Goal: Task Accomplishment & Management: Manage account settings

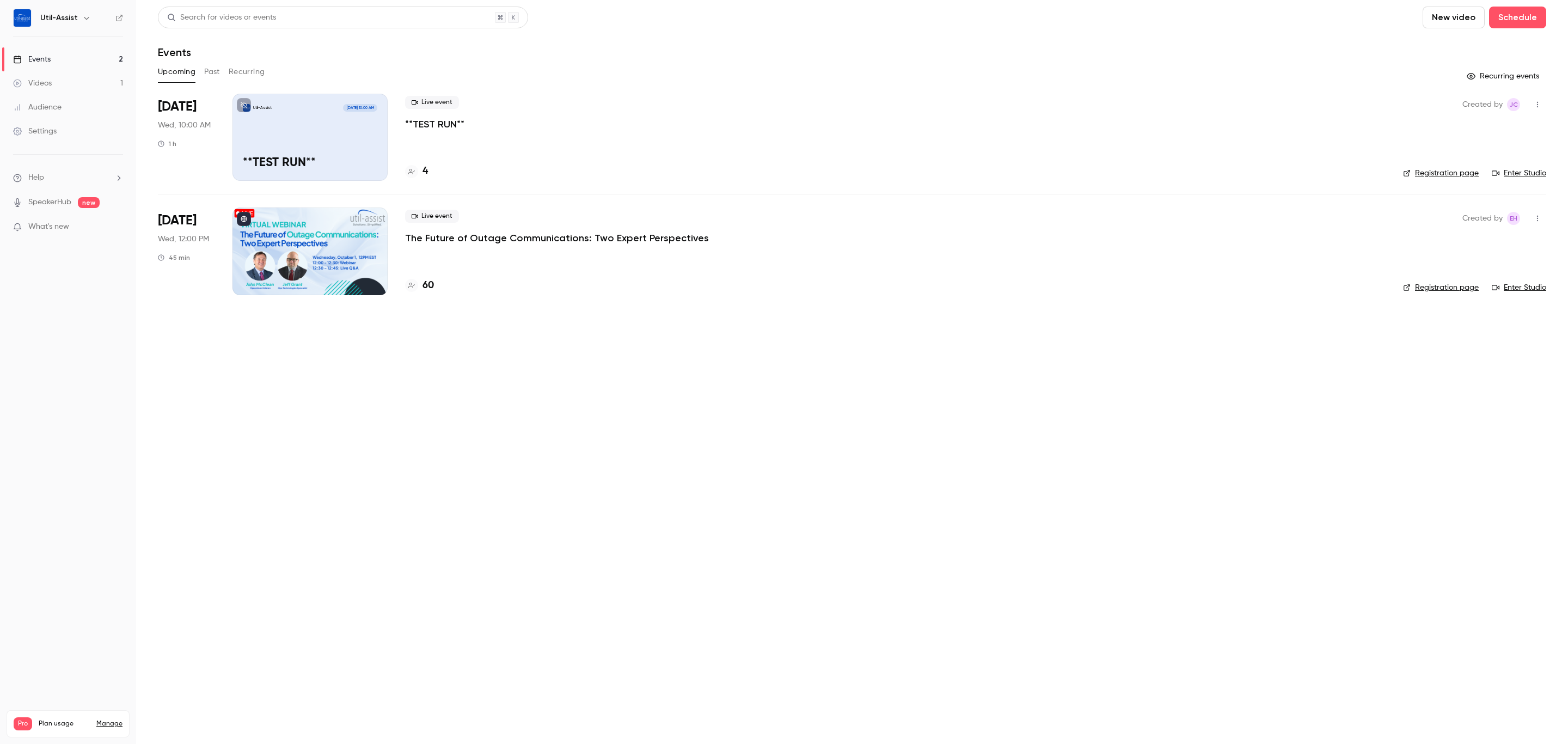
click at [773, 476] on main "Search for videos or events New video Schedule Events Upcoming Past Recurring R…" at bounding box center [852, 372] width 1432 height 744
click at [417, 165] on div "4" at bounding box center [417, 171] width 23 height 15
click at [433, 285] on h4 "60" at bounding box center [428, 286] width 11 height 15
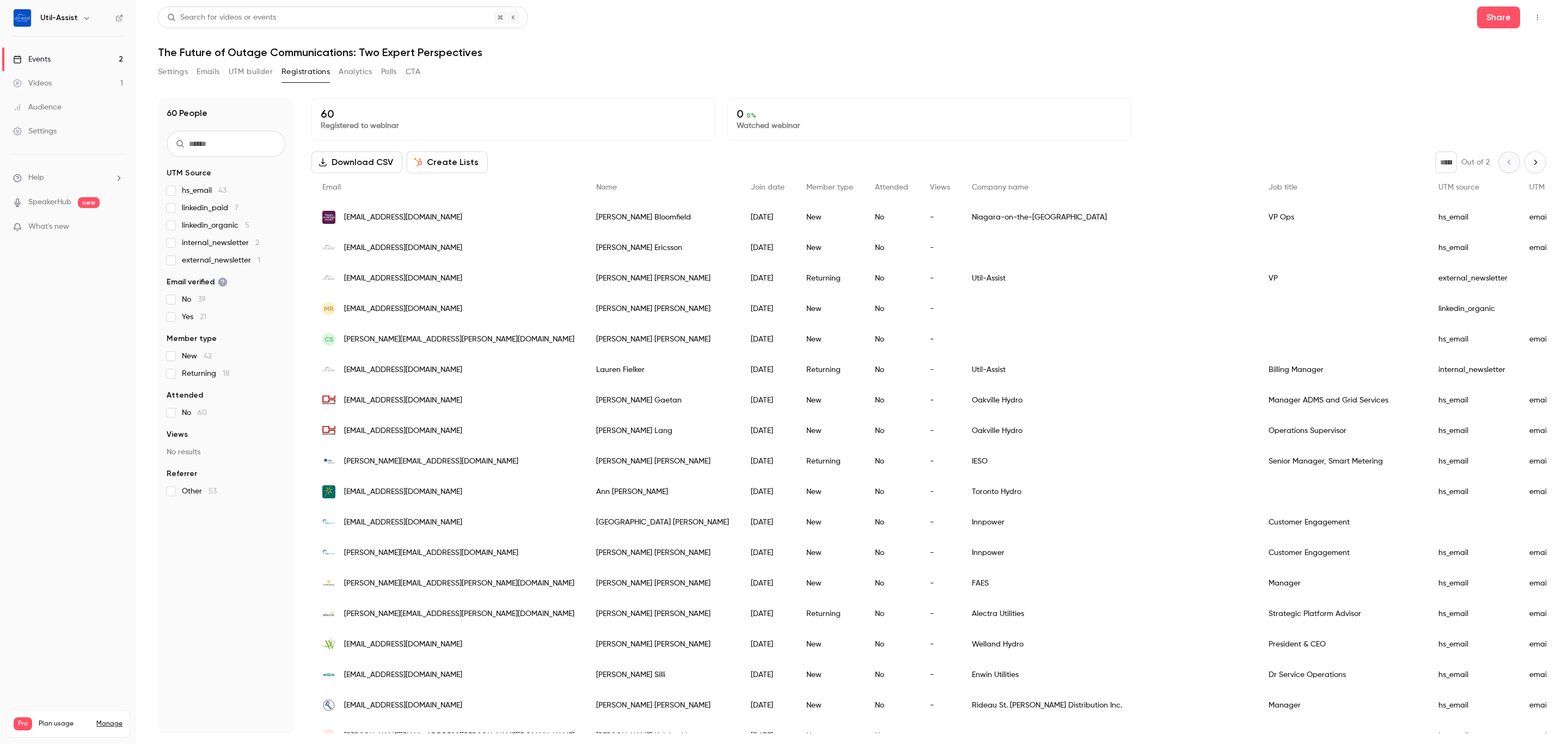
click at [678, 66] on div "Settings Emails UTM builder Registrations Analytics Polls CTA" at bounding box center [853, 73] width 1389 height 22
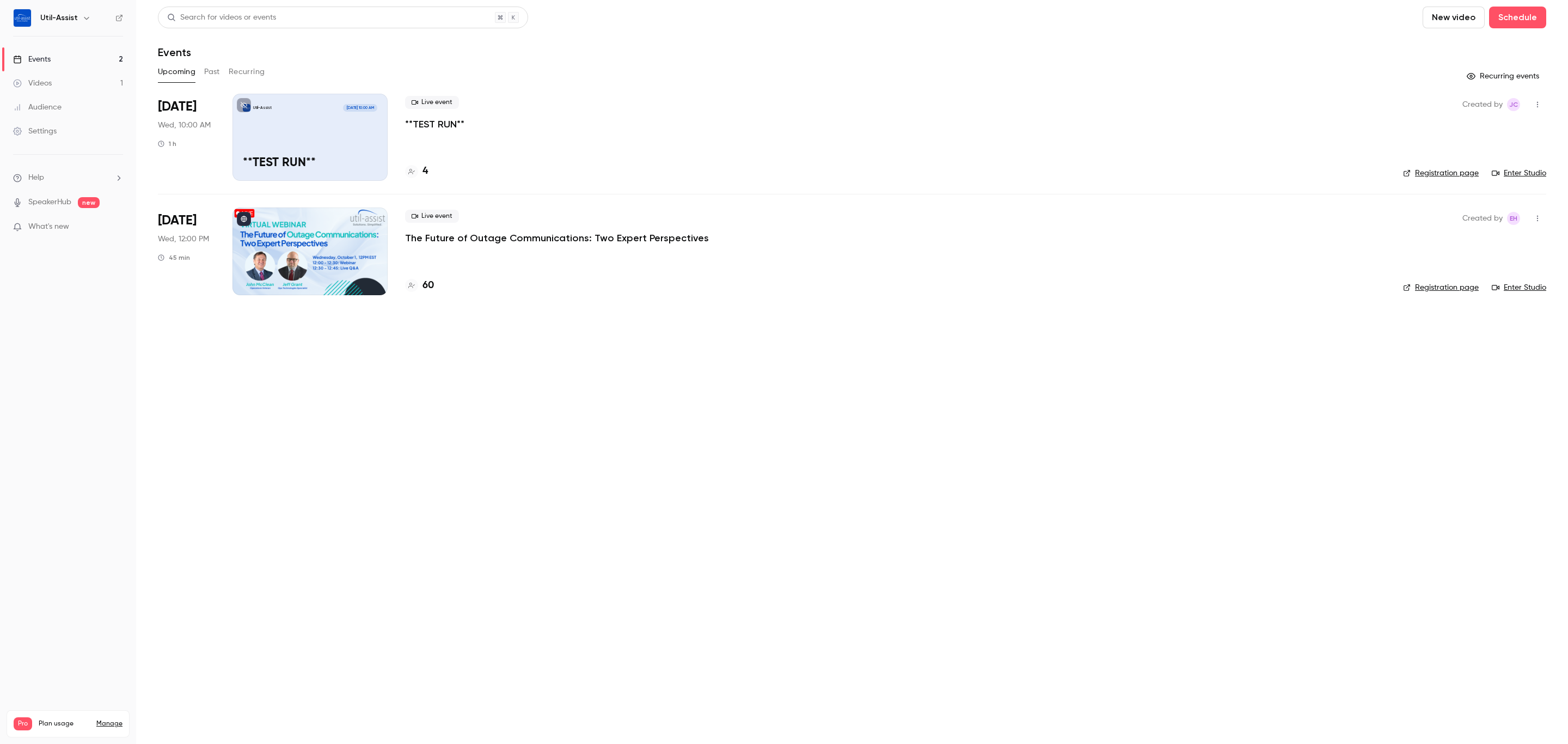
click at [1517, 179] on div "Created by JC Registration page Enter Studio" at bounding box center [1475, 137] width 144 height 87
click at [1517, 174] on link "Enter Studio" at bounding box center [1519, 173] width 55 height 11
click at [520, 368] on main "Search for videos or events New video Schedule Events Upcoming Past Recurring R…" at bounding box center [852, 372] width 1432 height 744
click at [432, 285] on h4 "60" at bounding box center [428, 286] width 11 height 15
click at [1526, 285] on link "Enter Studio" at bounding box center [1519, 287] width 55 height 11
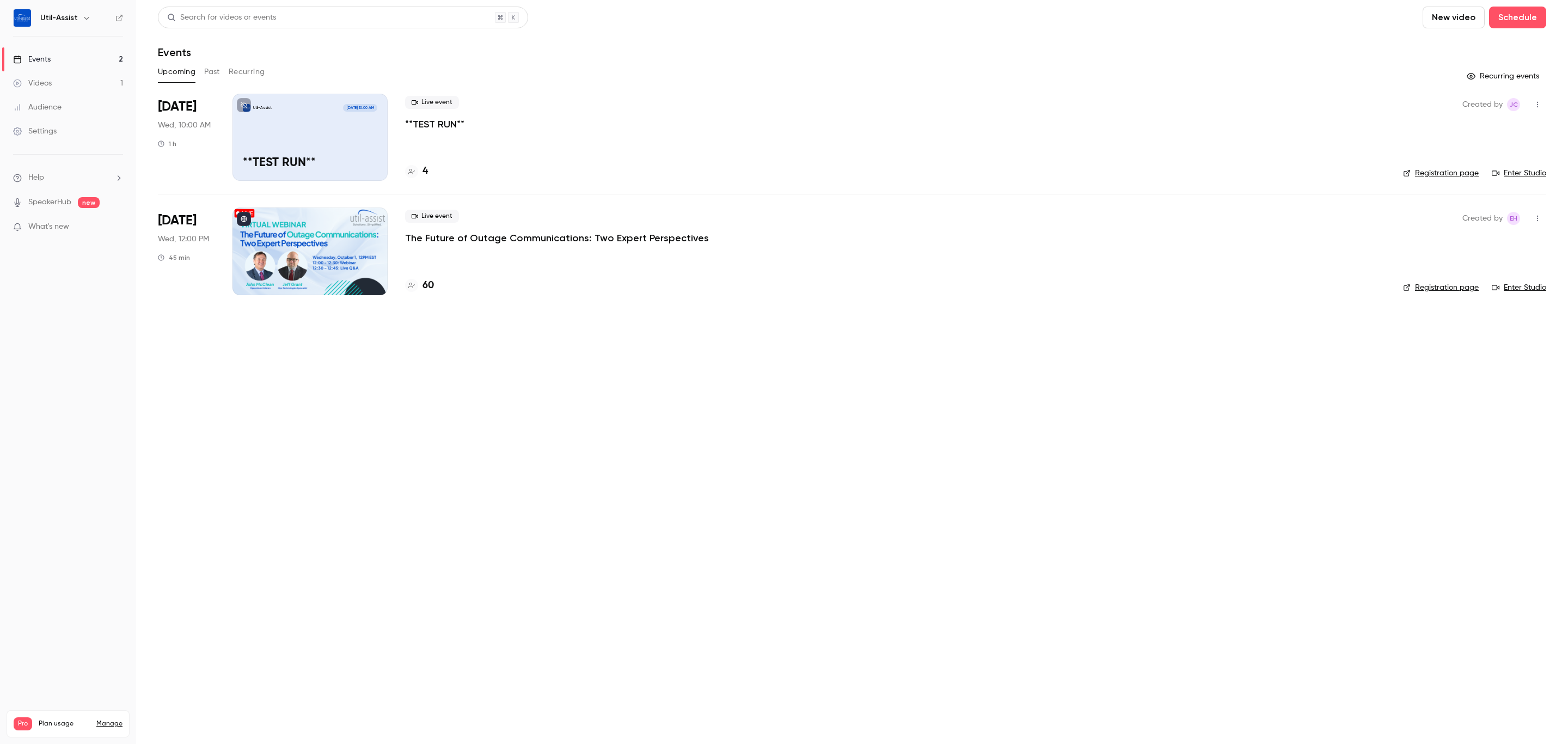
click at [850, 497] on main "Search for videos or events New video Schedule Events Upcoming Past Recurring R…" at bounding box center [852, 372] width 1432 height 744
click at [433, 285] on h4 "60" at bounding box center [428, 286] width 11 height 15
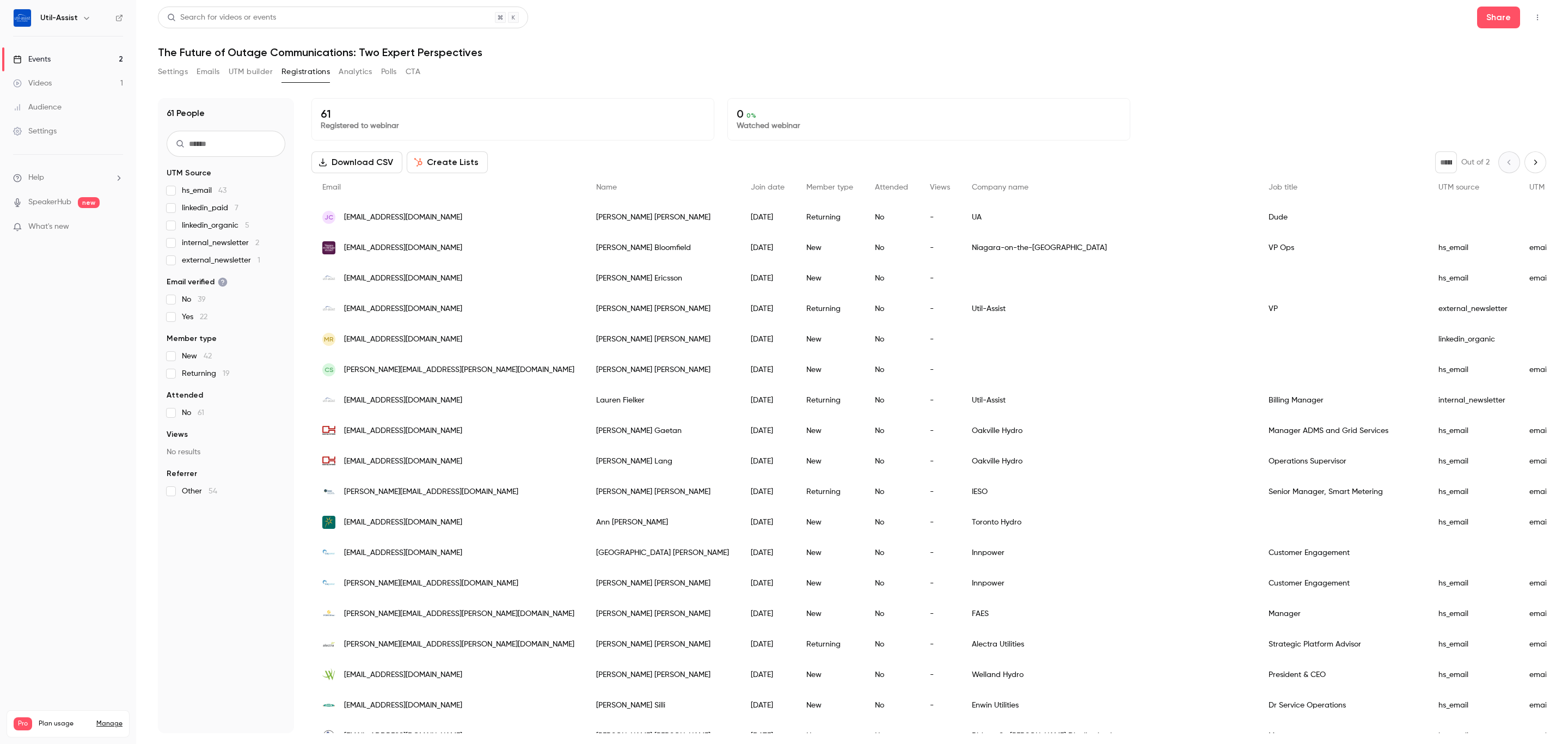
drag, startPoint x: 994, startPoint y: 213, endPoint x: 937, endPoint y: 213, distance: 57.0
click at [961, 213] on div "UA" at bounding box center [1110, 217] width 297 height 30
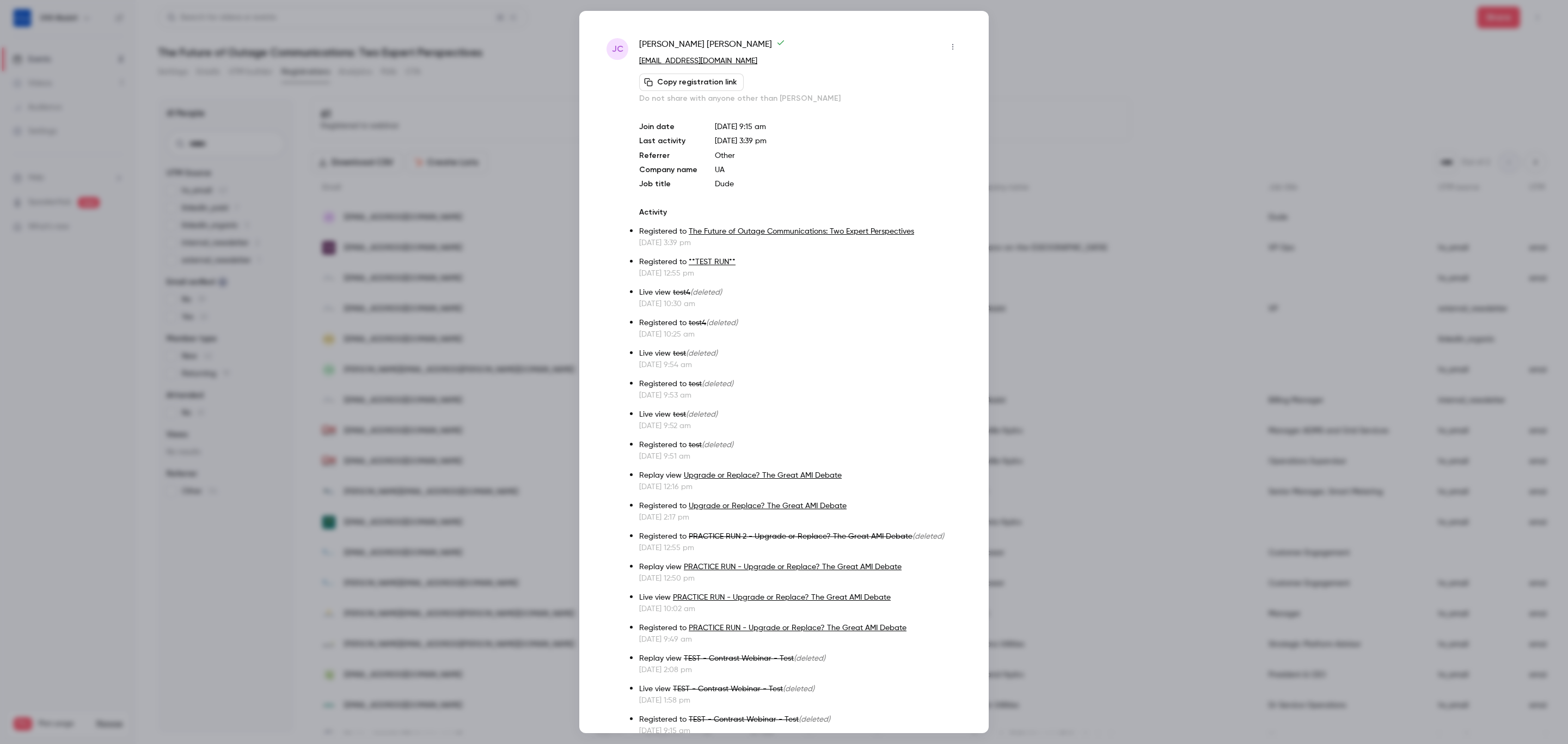
click at [1039, 28] on div at bounding box center [784, 372] width 1568 height 744
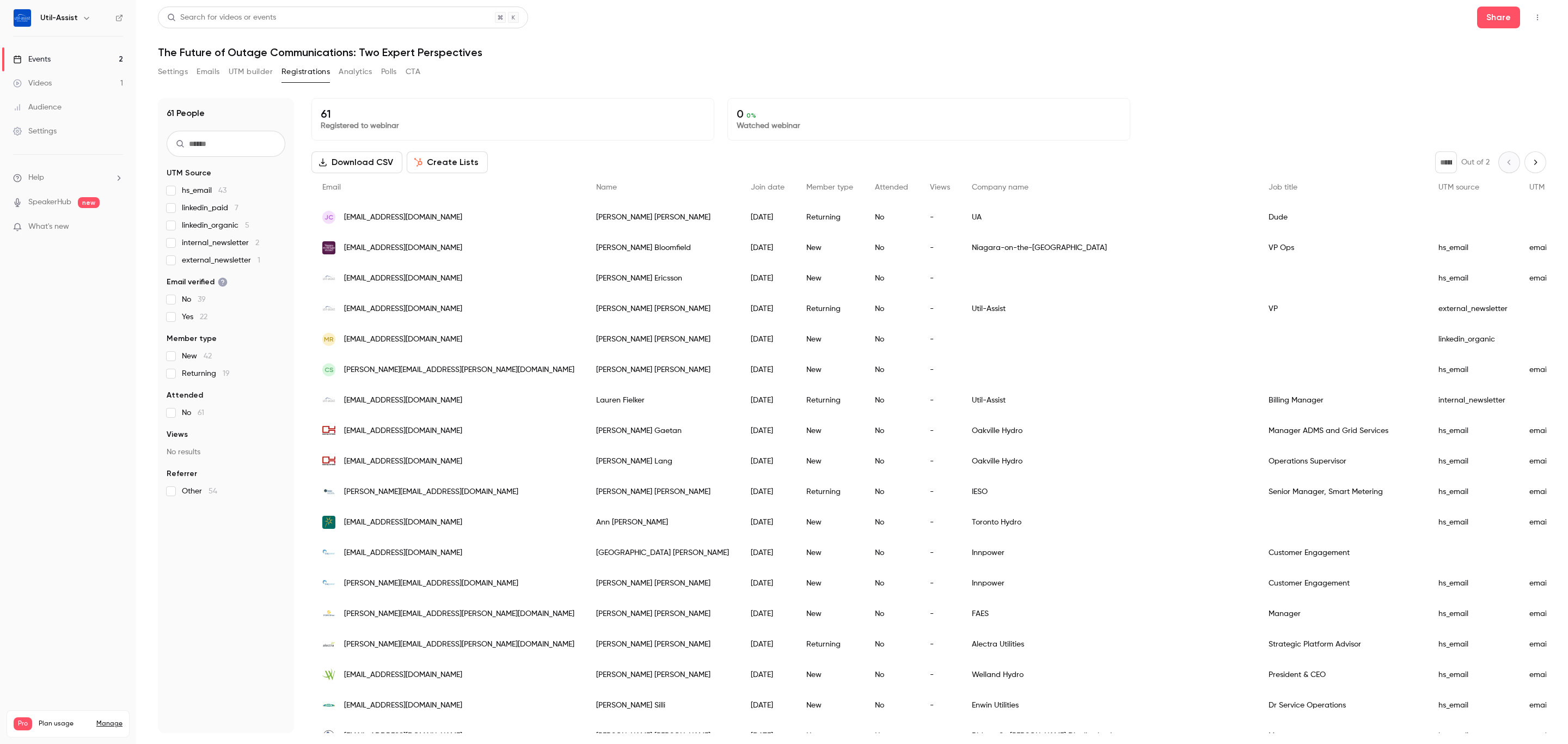
click at [441, 223] on div "JC joshcallies@gmail.com" at bounding box center [449, 217] width 274 height 30
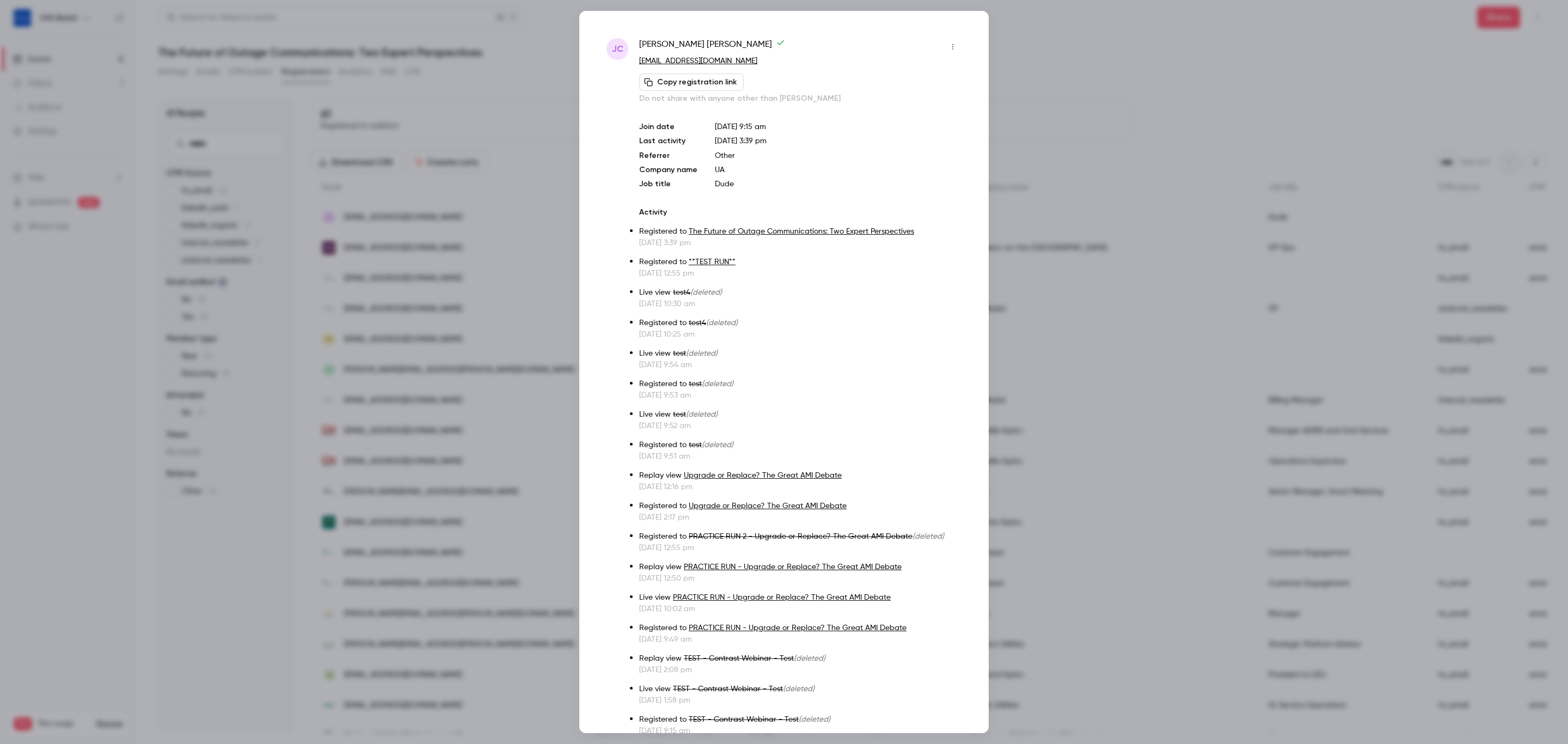
click at [944, 51] on button "button" at bounding box center [952, 46] width 17 height 17
click at [919, 97] on div "Remove registration" at bounding box center [898, 102] width 82 height 11
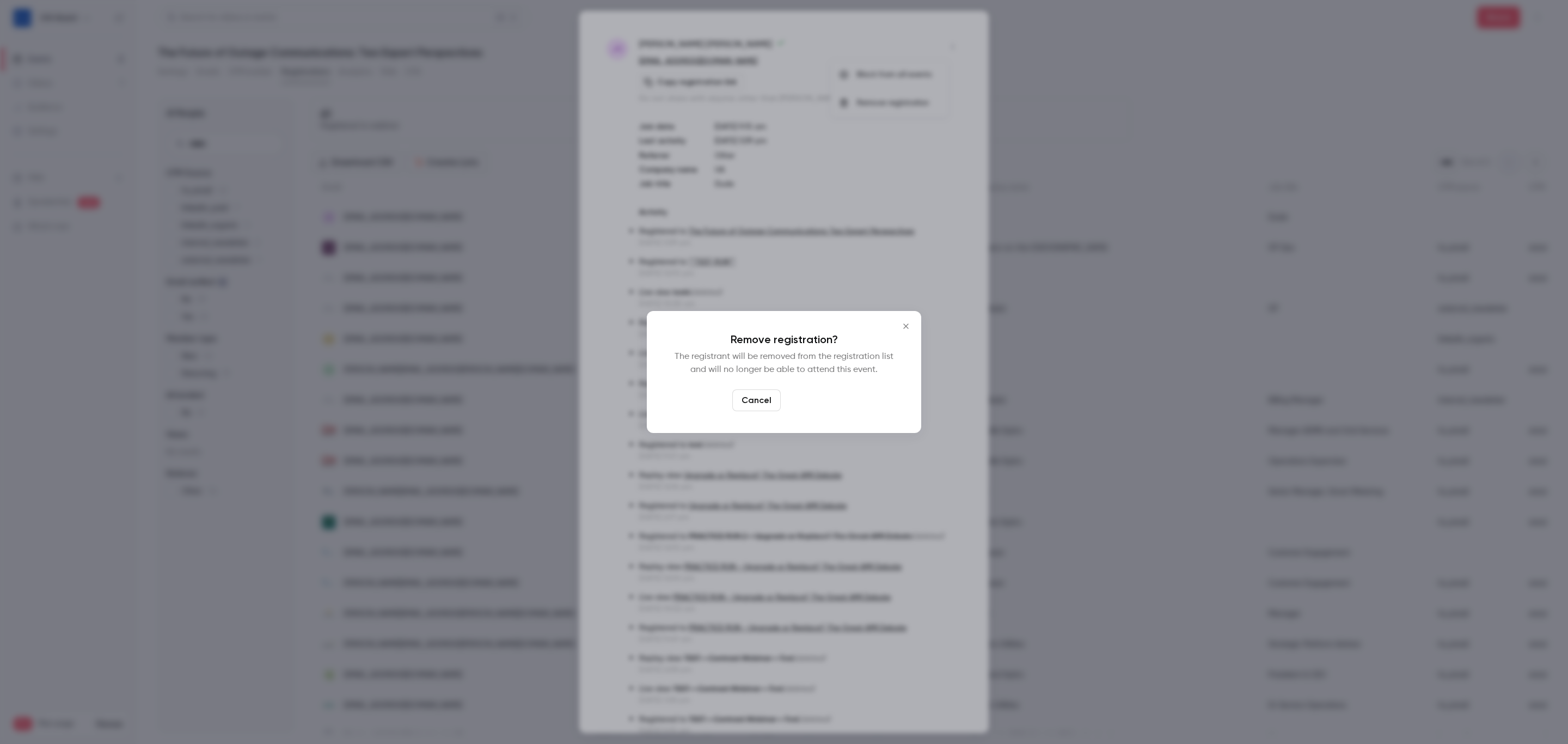
click at [813, 394] on button "Confirm" at bounding box center [810, 400] width 51 height 22
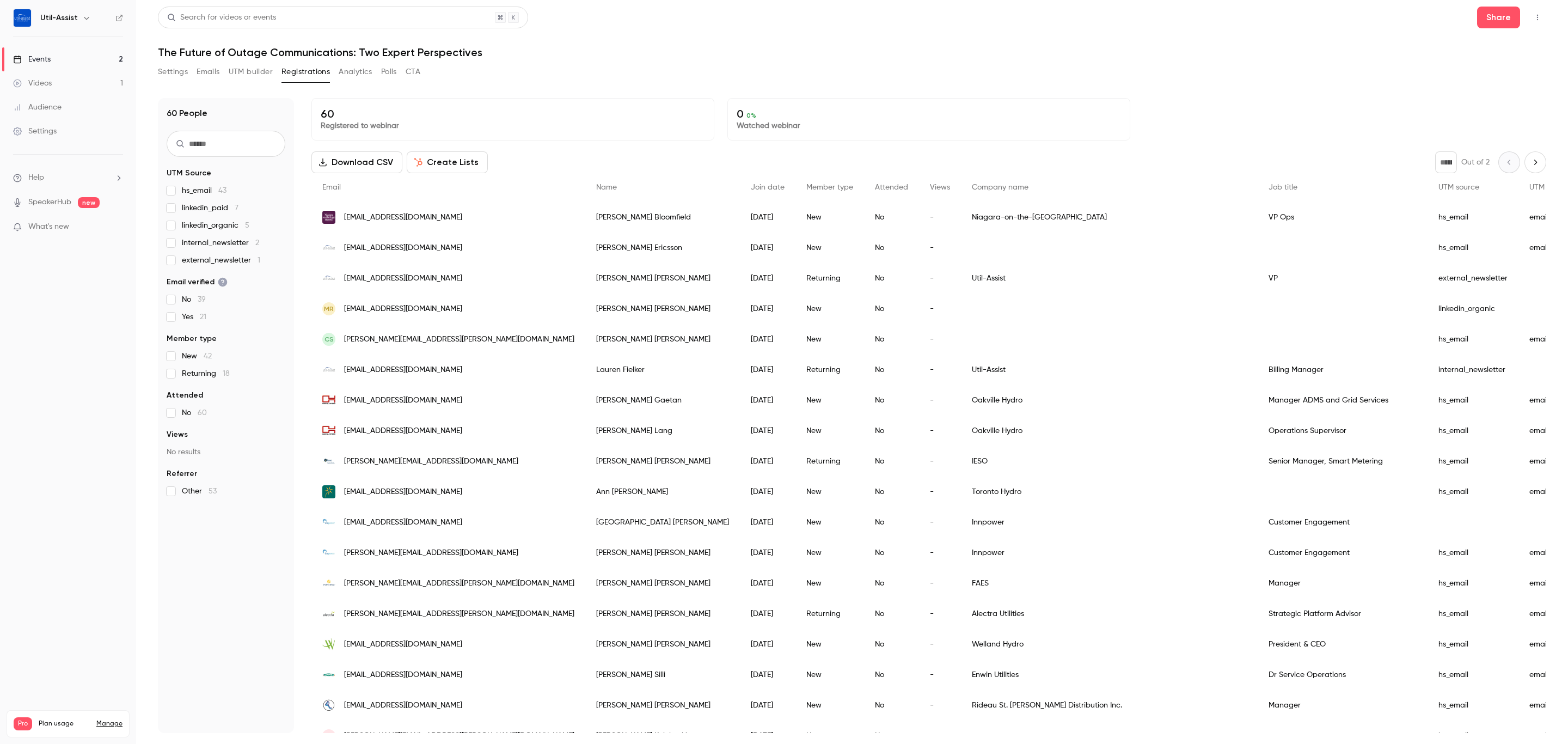
drag, startPoint x: 639, startPoint y: 49, endPoint x: 407, endPoint y: 13, distance: 234.8
click at [638, 46] on h1 "The Future of Outage Communications: Two Expert Perspectives" at bounding box center [853, 52] width 1389 height 13
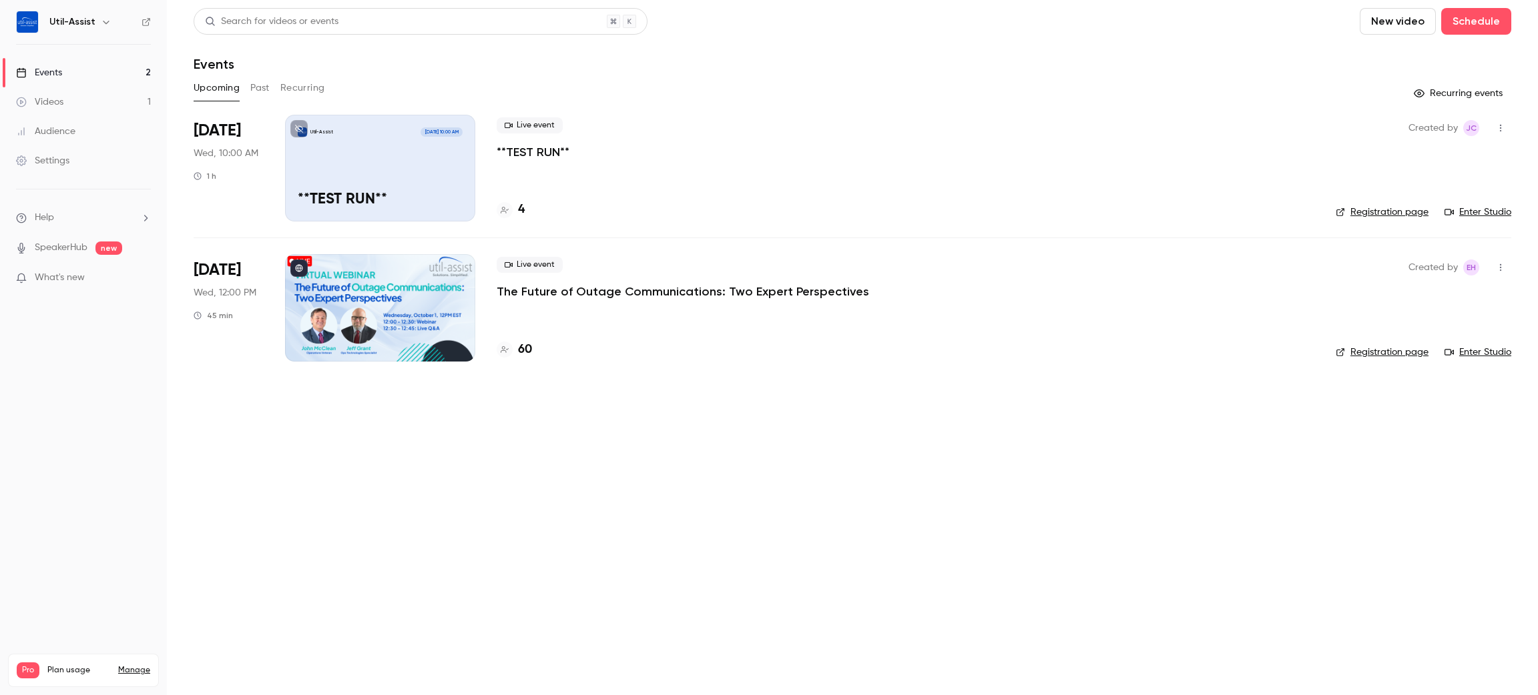
click at [1480, 214] on link "Enter Studio" at bounding box center [1477, 212] width 67 height 13
click at [518, 346] on h4 "60" at bounding box center [525, 350] width 14 height 18
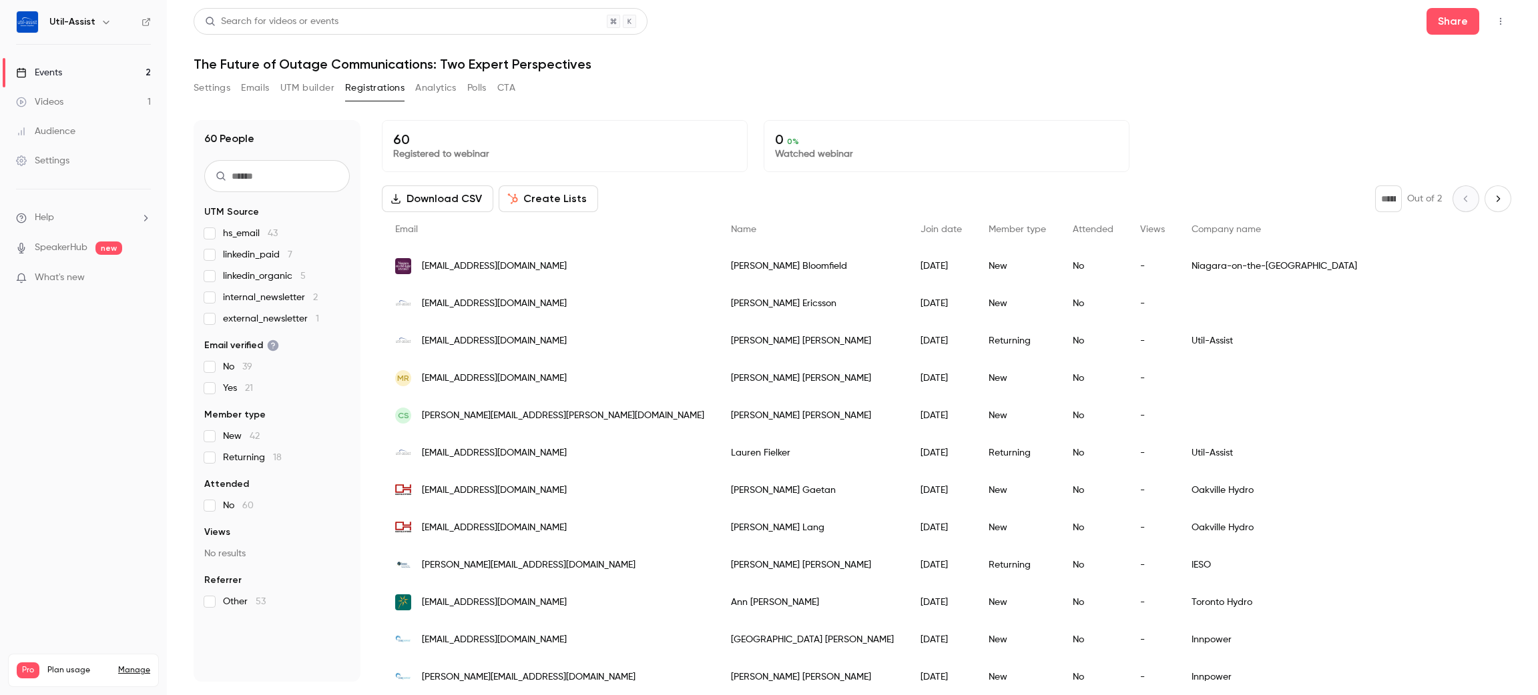
click at [1075, 60] on h1 "The Future of Outage Communications: Two Expert Perspectives" at bounding box center [852, 64] width 1317 height 16
